Goal: Task Accomplishment & Management: Complete application form

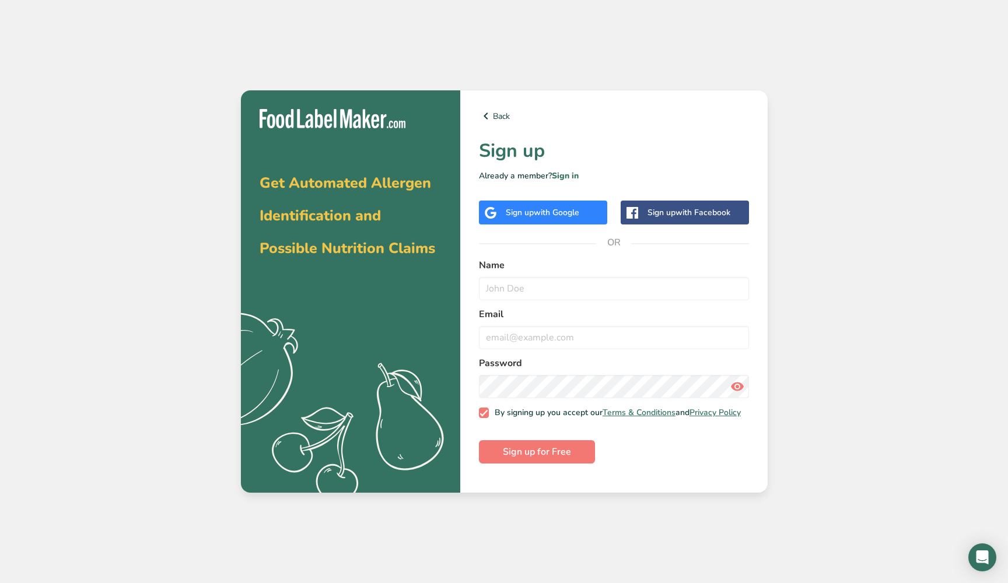
click at [515, 214] on div "Sign up with Google" at bounding box center [543, 213] width 74 height 12
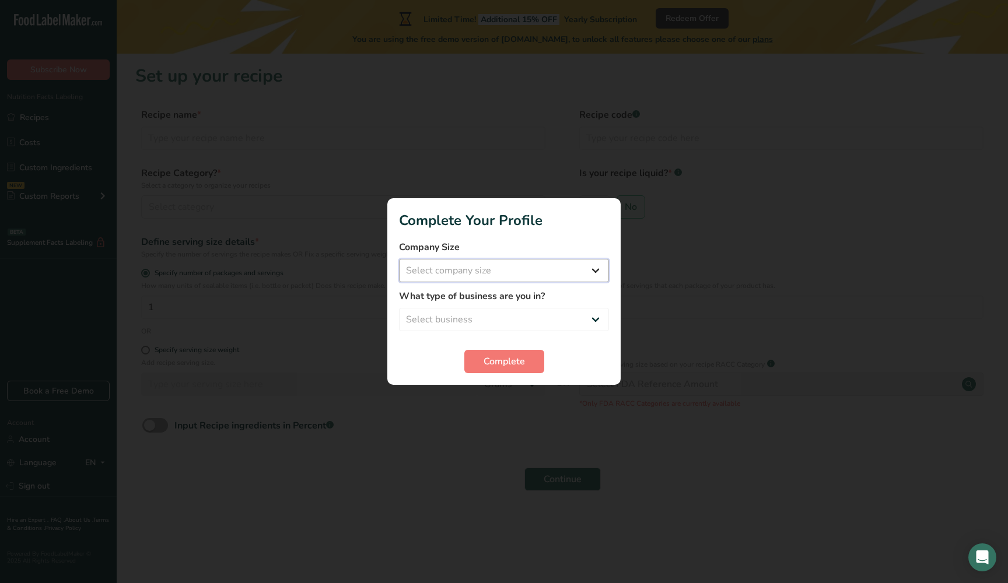
select select "1"
select select "5"
click at [506, 358] on span "Complete" at bounding box center [504, 362] width 41 height 14
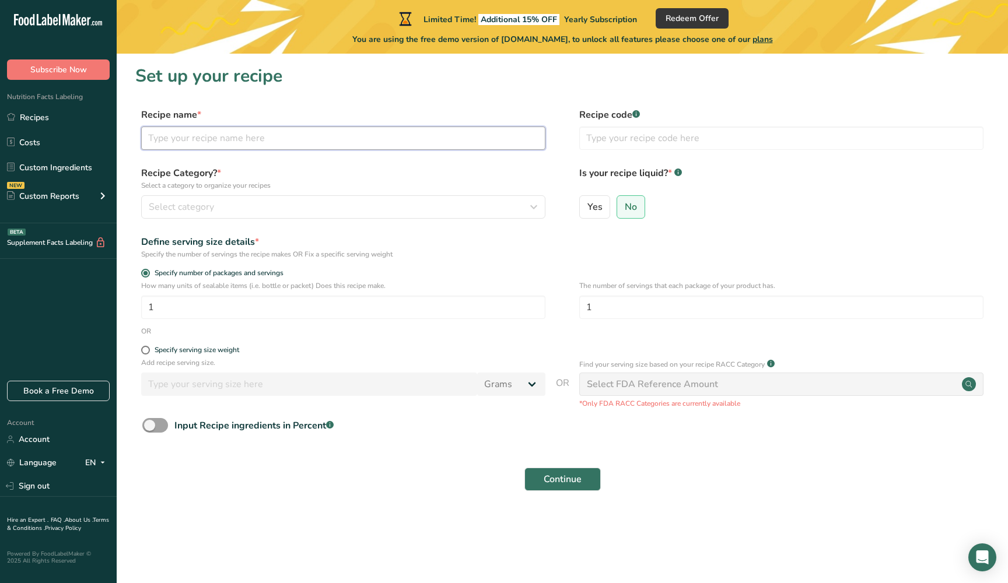
click at [258, 131] on input "text" at bounding box center [343, 138] width 404 height 23
click at [376, 201] on div "Select category" at bounding box center [340, 207] width 382 height 14
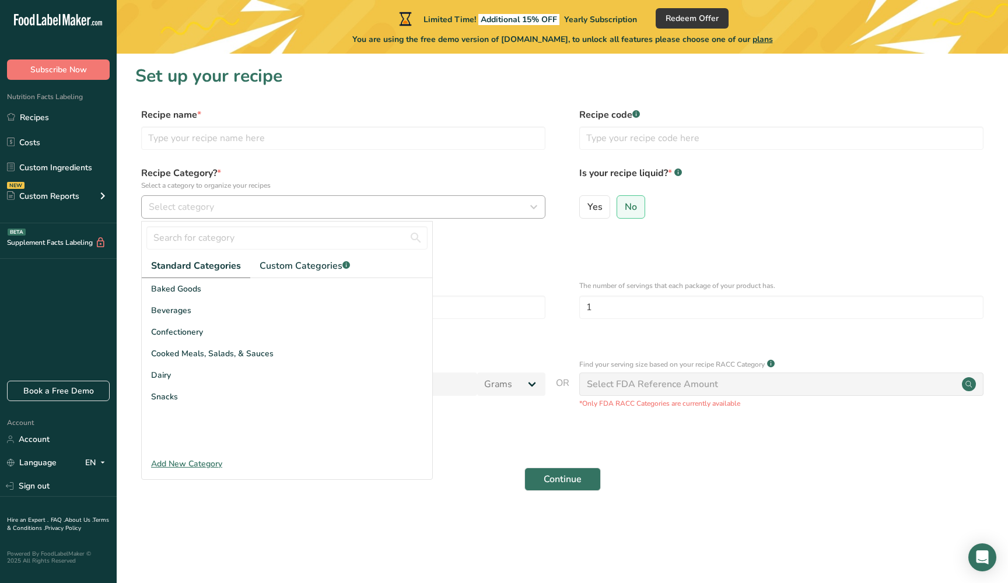
click at [376, 201] on div "Select category" at bounding box center [340, 207] width 382 height 14
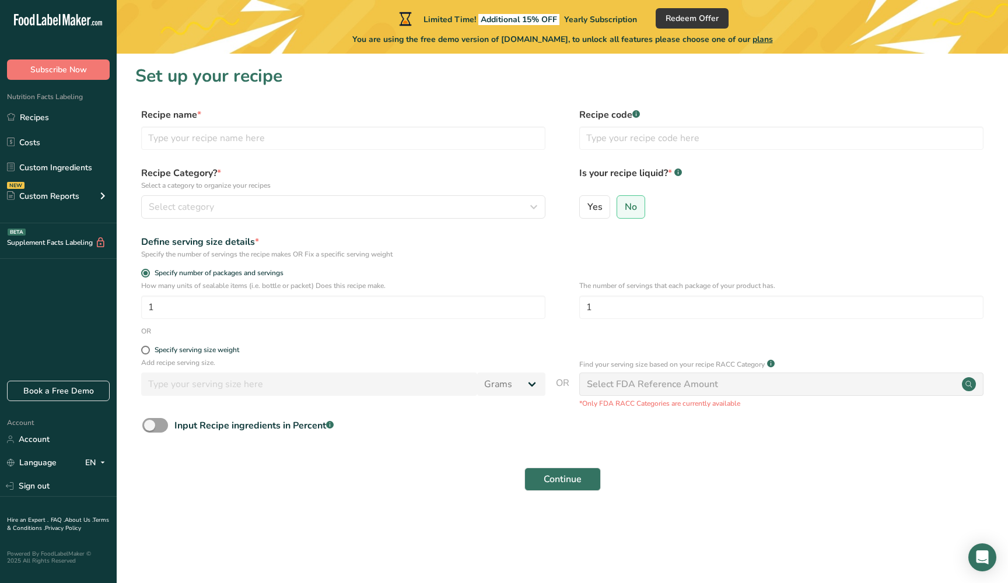
click at [405, 265] on form "Recipe name * Recipe code .a-a{fill:#347362;}.b-a{fill:#fff;} Recipe Category? …" at bounding box center [562, 303] width 854 height 390
